Goal: Information Seeking & Learning: Check status

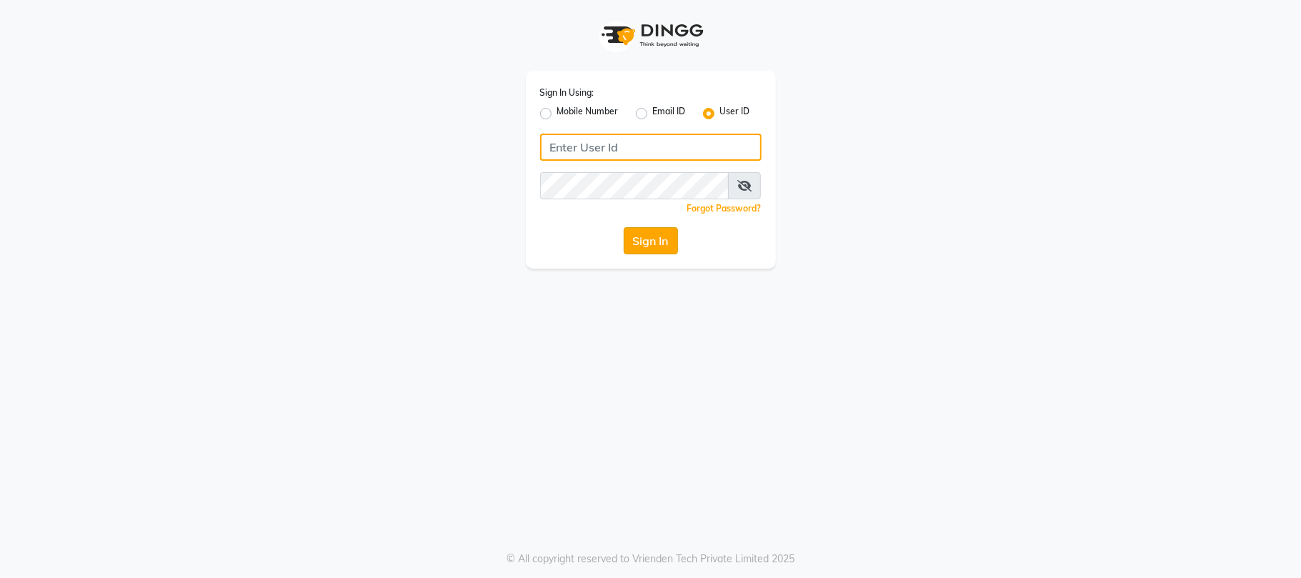
type input "simran"
click at [644, 235] on button "Sign In" at bounding box center [651, 240] width 54 height 27
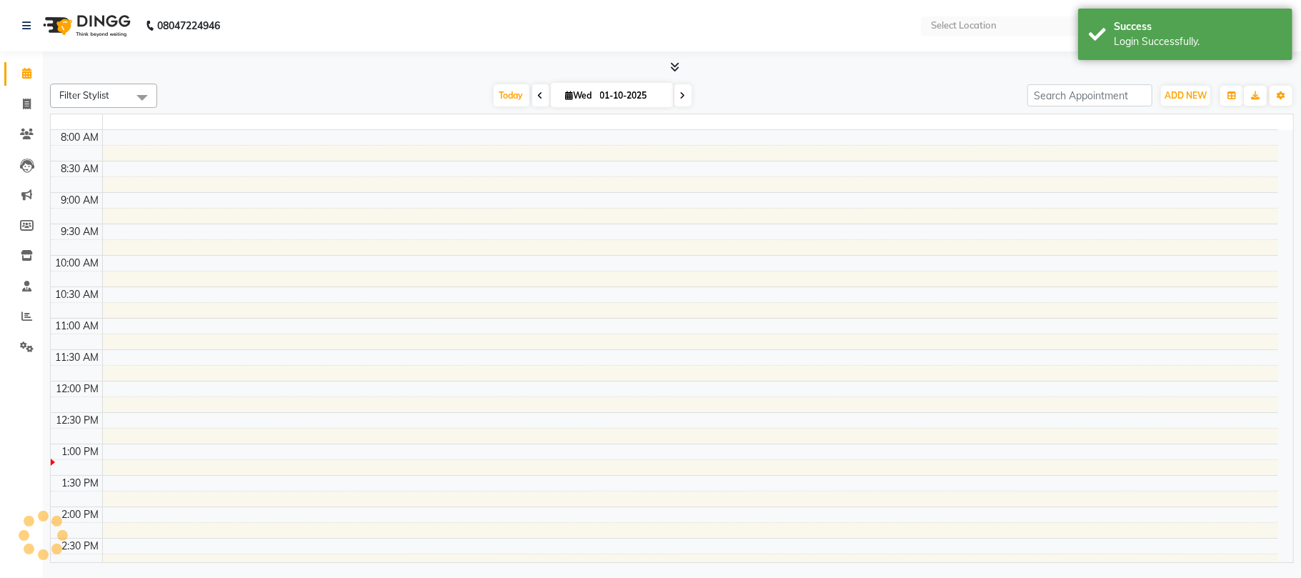
select select "en"
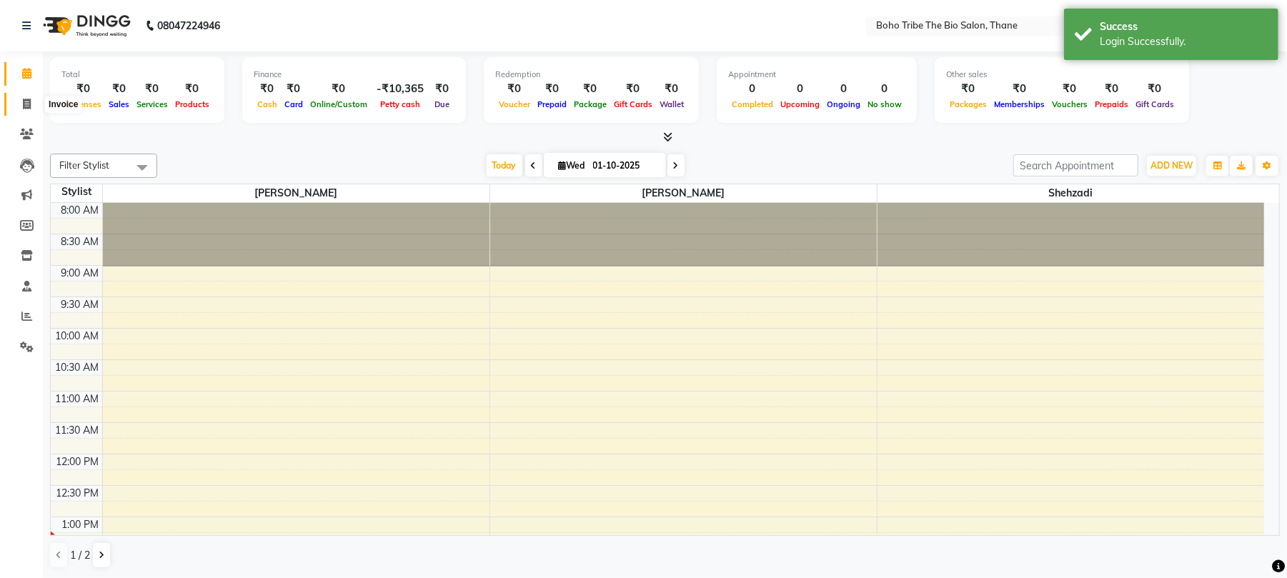
click at [30, 101] on icon at bounding box center [27, 104] width 8 height 11
select select "7406"
select select "service"
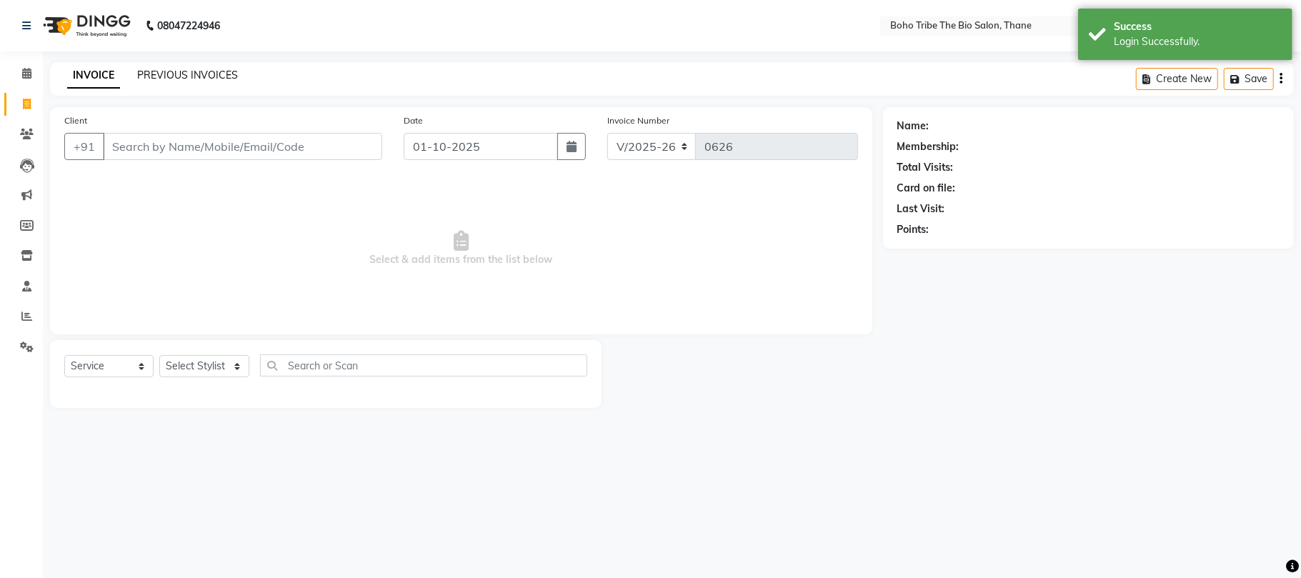
click at [196, 76] on link "PREVIOUS INVOICES" at bounding box center [187, 75] width 101 height 13
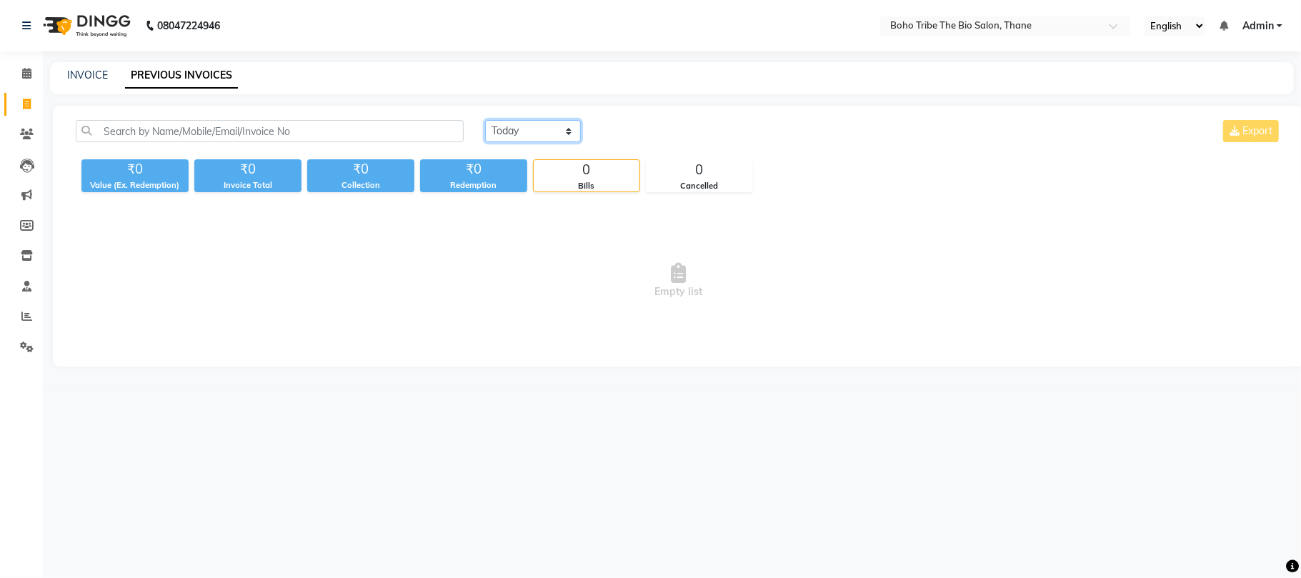
click at [573, 129] on select "[DATE] [DATE] Custom Range" at bounding box center [533, 131] width 96 height 22
select select "[DATE]"
click at [485, 120] on select "[DATE] [DATE] Custom Range" at bounding box center [533, 131] width 96 height 22
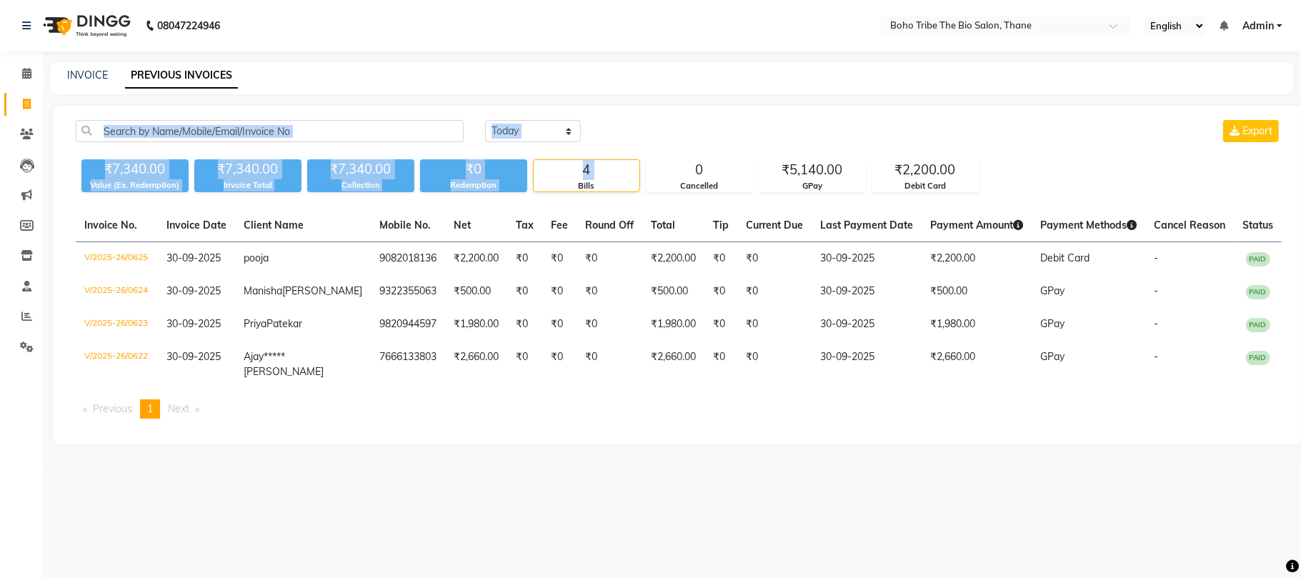
drag, startPoint x: 535, startPoint y: 184, endPoint x: 412, endPoint y: 144, distance: 129.0
click at [412, 144] on div "[DATE] [DATE] Custom Range Export ₹7,340.00 Value (Ex. Redemption) ₹7,340.00 In…" at bounding box center [678, 156] width 1223 height 72
click at [23, 312] on icon at bounding box center [26, 316] width 11 height 11
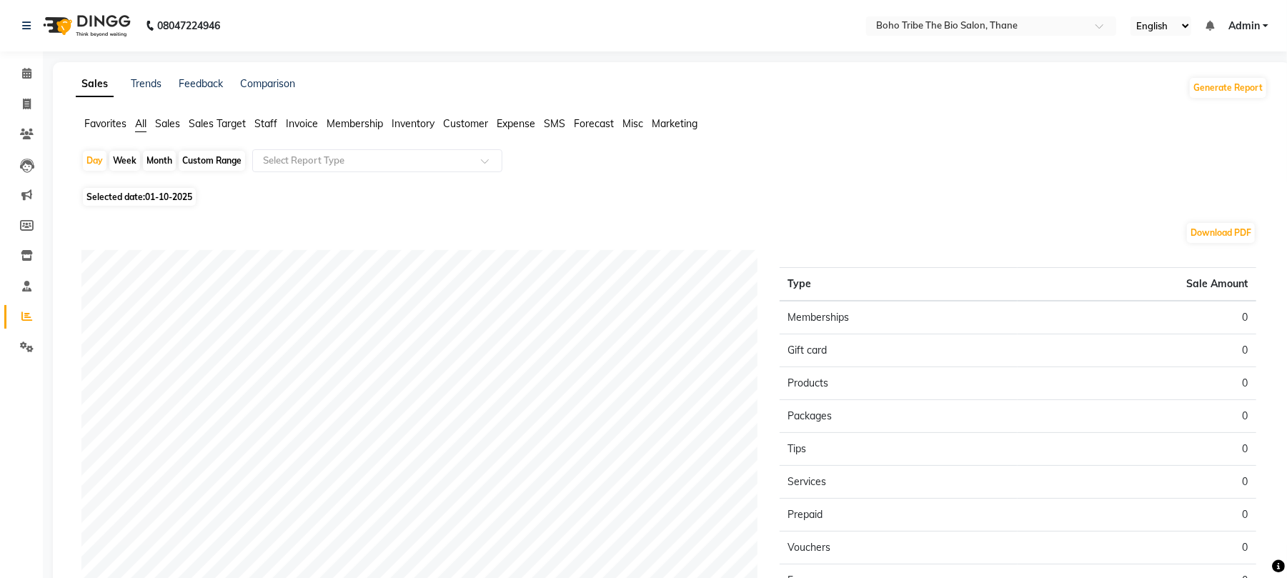
click at [155, 161] on div "Month" at bounding box center [159, 161] width 33 height 20
select select "10"
select select "2025"
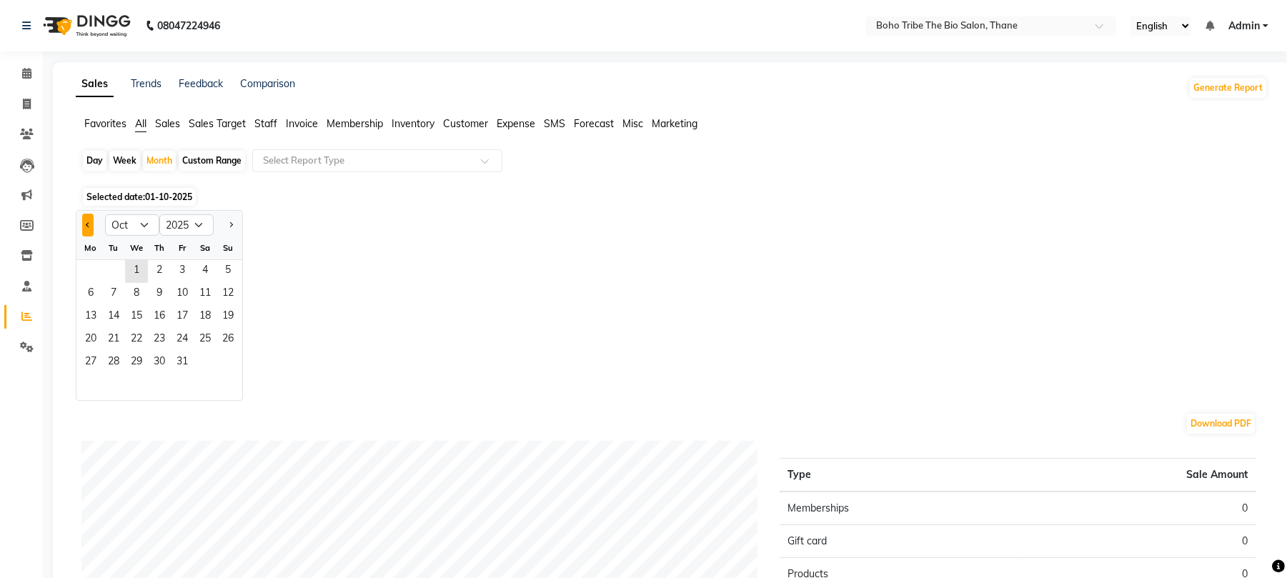
click at [89, 226] on span "Previous month" at bounding box center [88, 223] width 5 height 5
select select "9"
click at [113, 358] on span "30" at bounding box center [113, 362] width 23 height 23
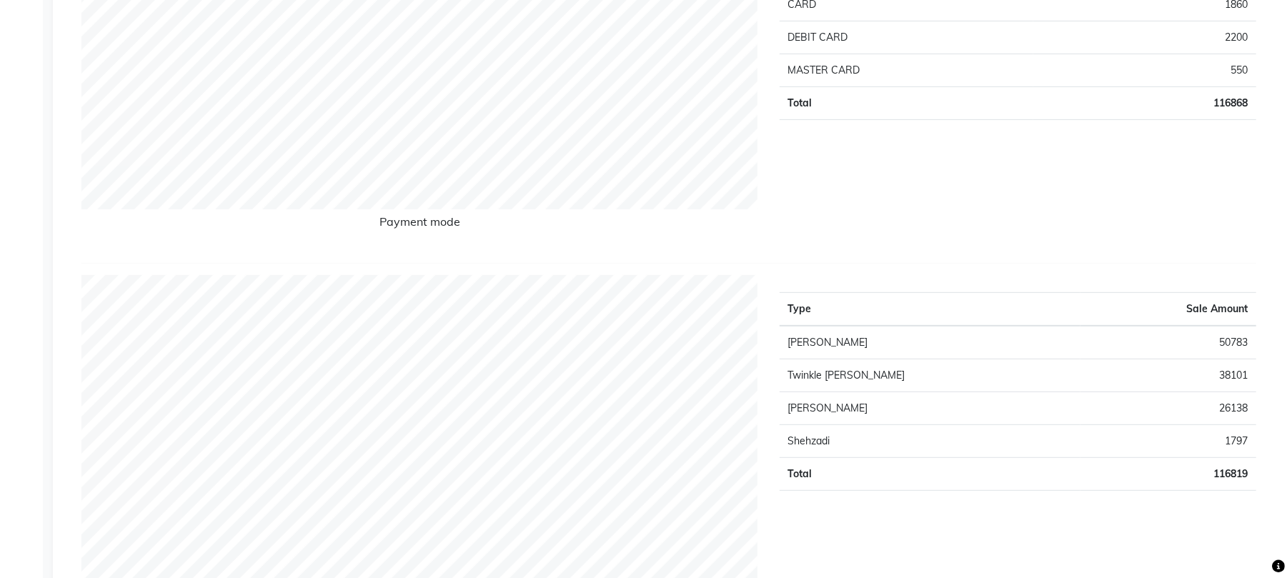
scroll to position [381, 0]
